Goal: Task Accomplishment & Management: Manage account settings

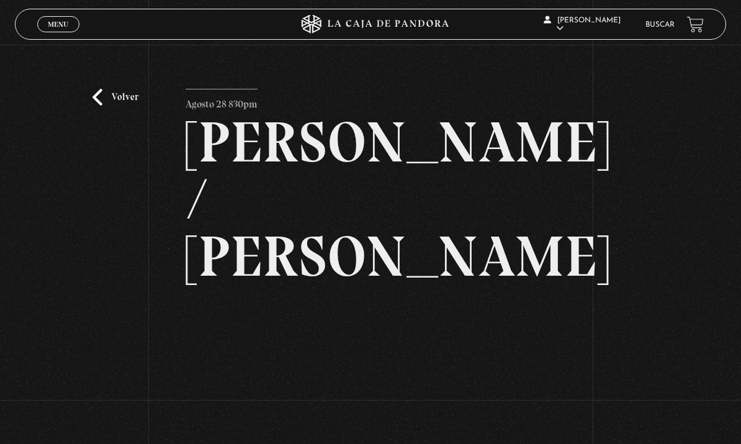
scroll to position [117, 0]
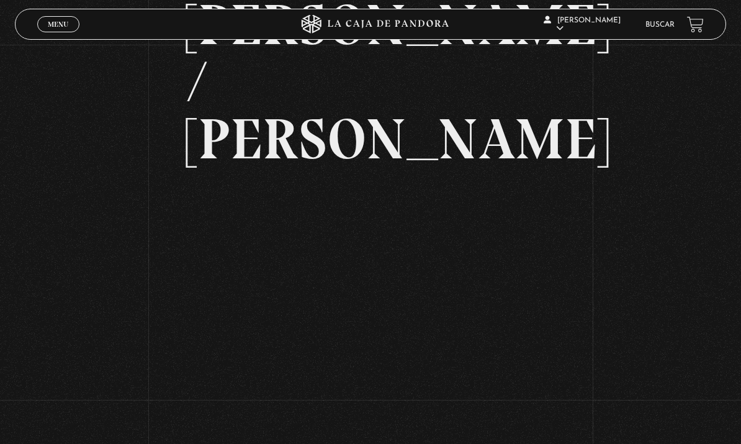
click at [53, 22] on span "Menu" at bounding box center [58, 23] width 20 height 7
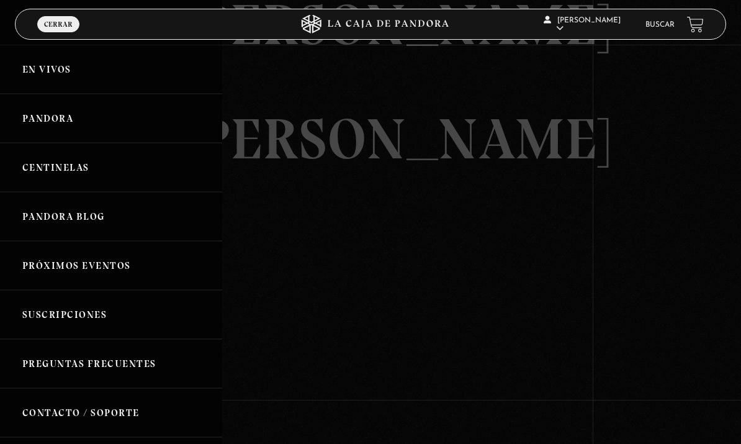
click at [38, 174] on link "Centinelas" at bounding box center [111, 167] width 222 height 49
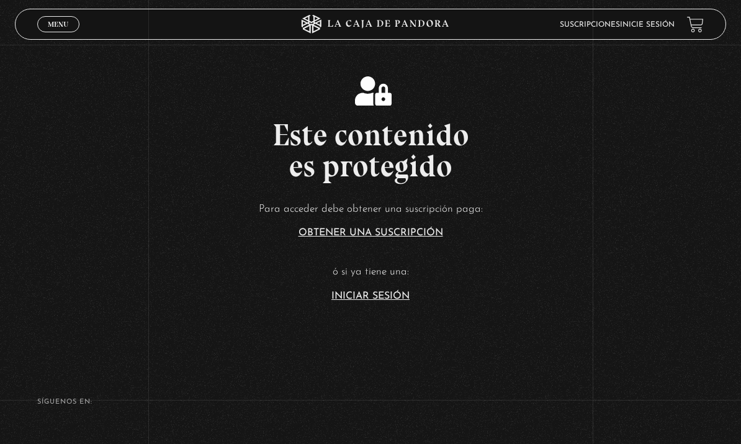
click at [405, 301] on link "Iniciar Sesión" at bounding box center [371, 296] width 78 height 10
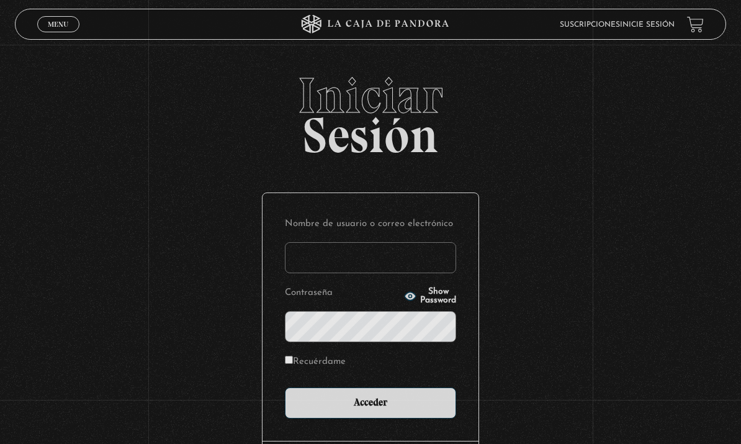
click at [424, 250] on input "Nombre de usuario o correo electrónico" at bounding box center [370, 257] width 171 height 31
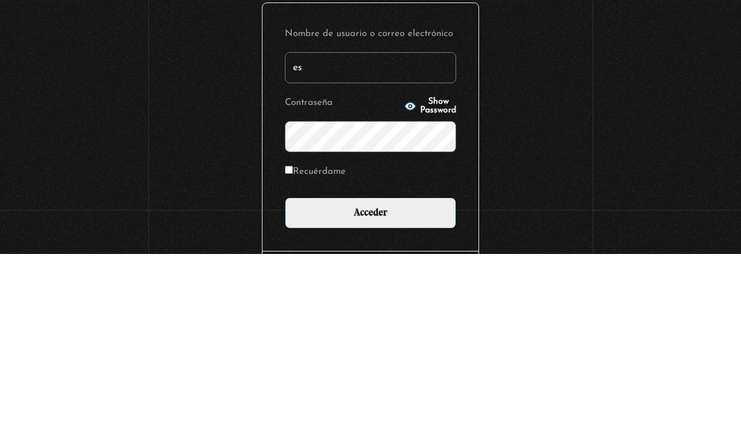
type input "esconstruccion@gmail.com"
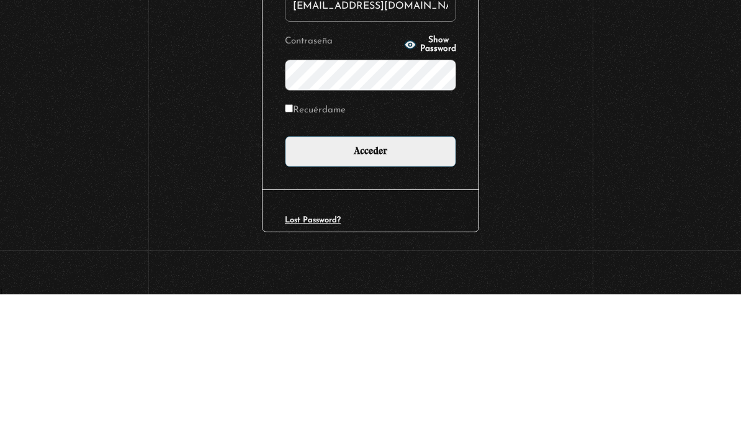
click at [445, 186] on span "Show Password" at bounding box center [438, 194] width 36 height 17
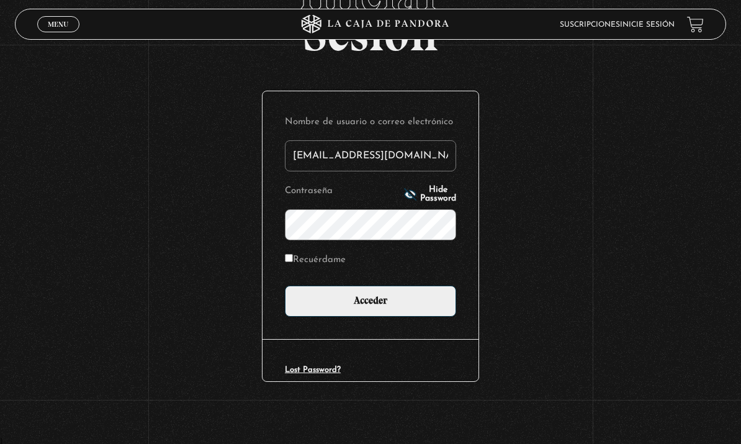
click at [419, 298] on input "Acceder" at bounding box center [370, 301] width 171 height 31
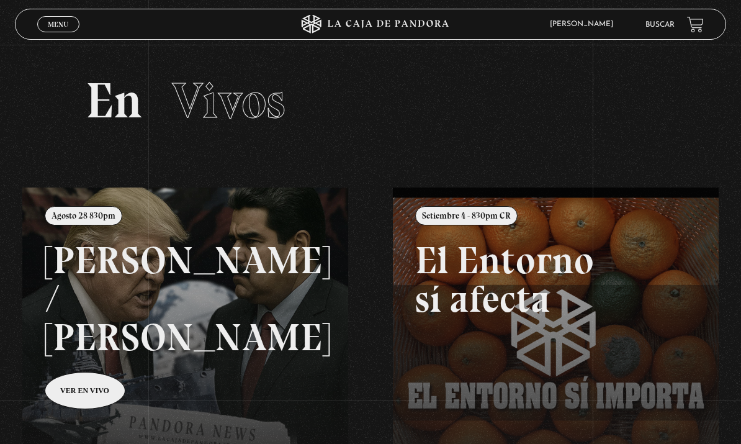
click at [52, 28] on span "Menu" at bounding box center [58, 23] width 20 height 7
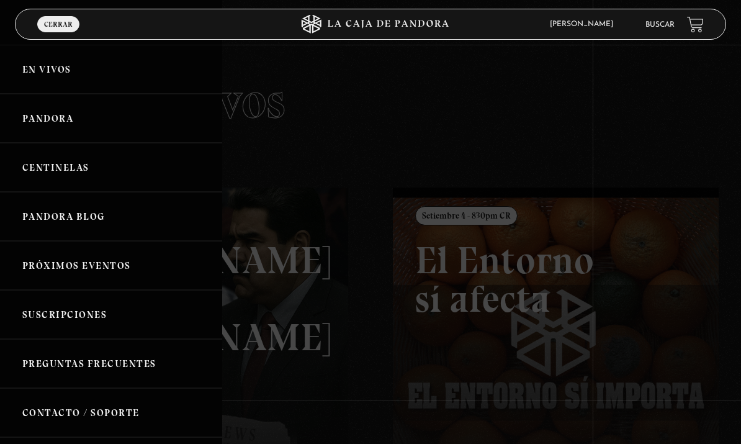
click at [35, 166] on link "Centinelas" at bounding box center [111, 167] width 222 height 49
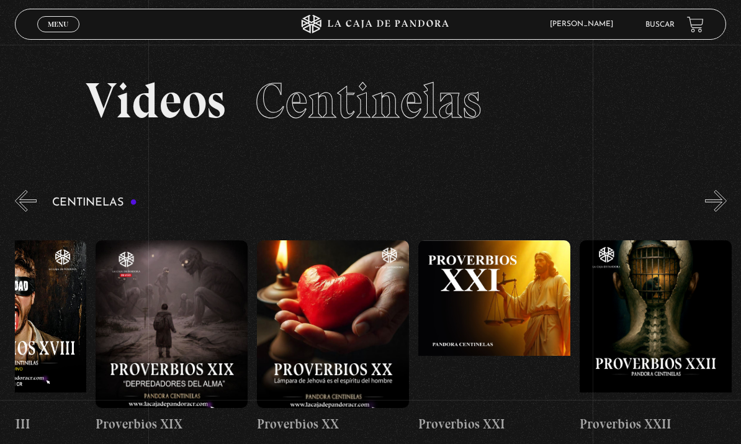
scroll to position [0, 3312]
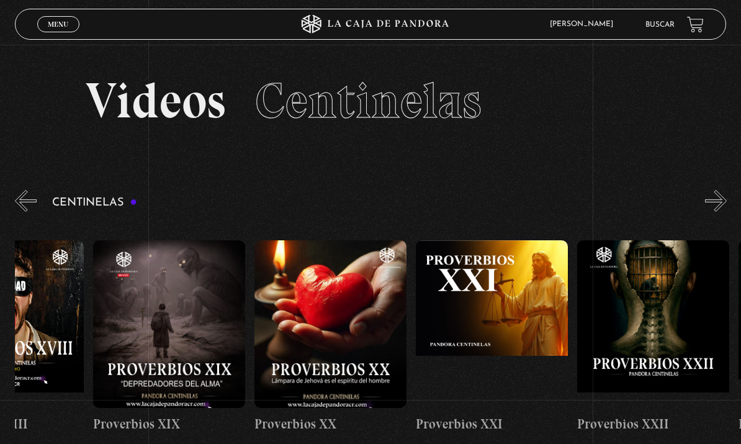
click at [494, 295] on figure at bounding box center [492, 324] width 152 height 168
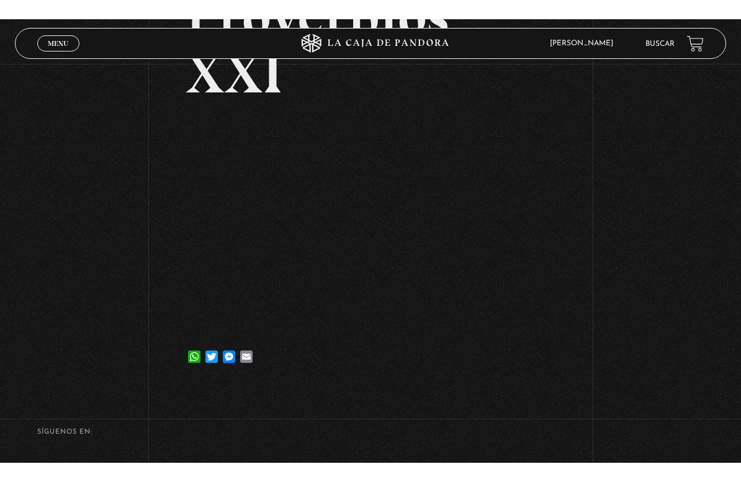
scroll to position [15, 0]
